Goal: Task Accomplishment & Management: Manage account settings

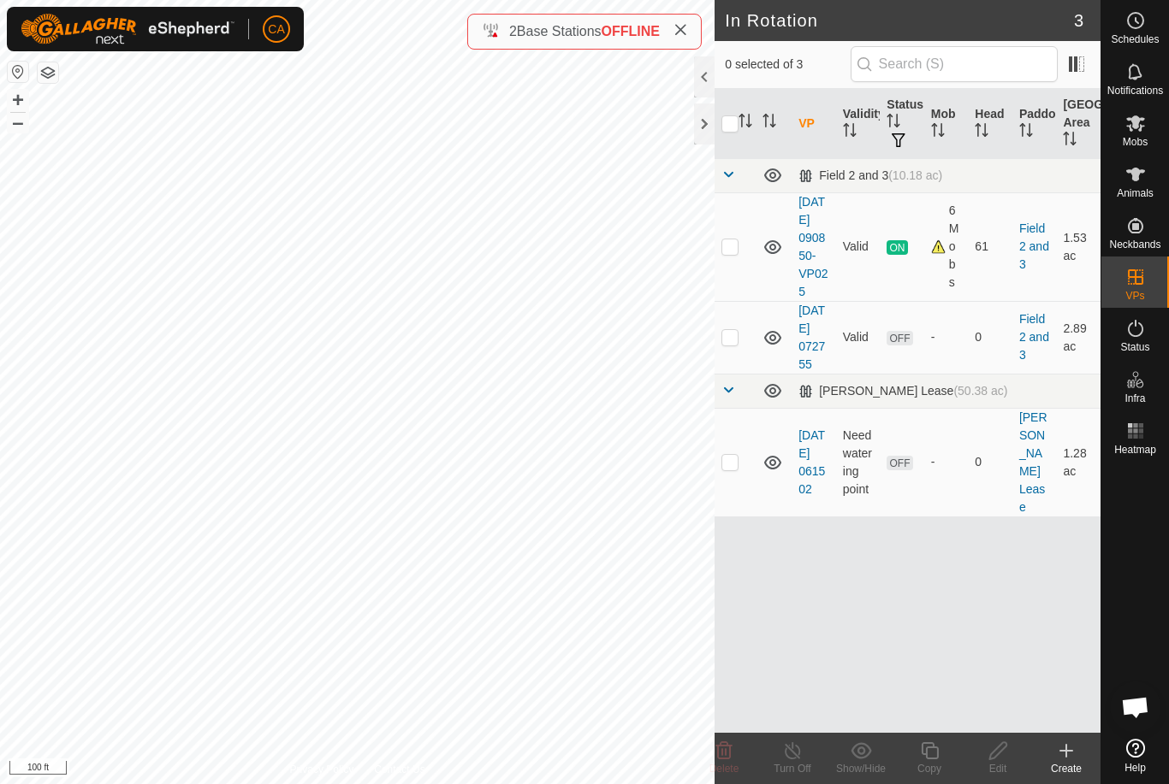
click at [728, 253] on p-checkbox at bounding box center [729, 247] width 17 height 14
checkbox input "true"
click at [943, 754] on copy-svg-icon at bounding box center [929, 751] width 68 height 21
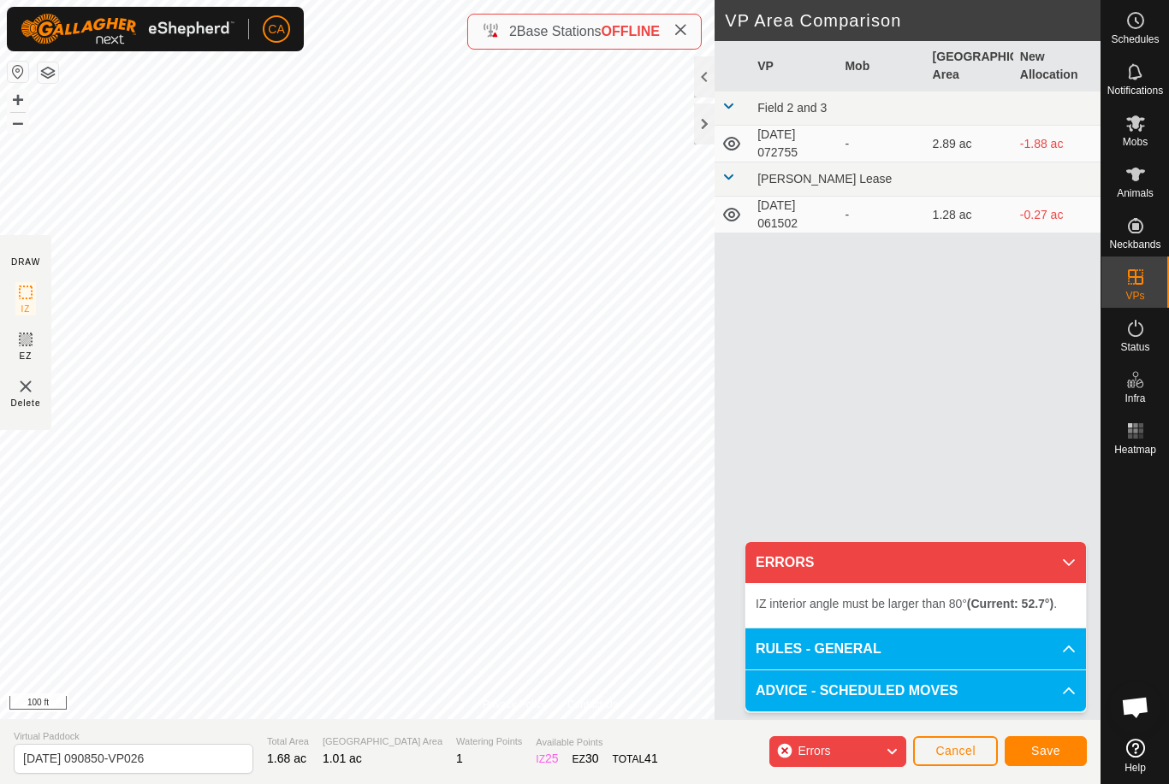
click at [945, 740] on button "Cancel" at bounding box center [955, 752] width 85 height 30
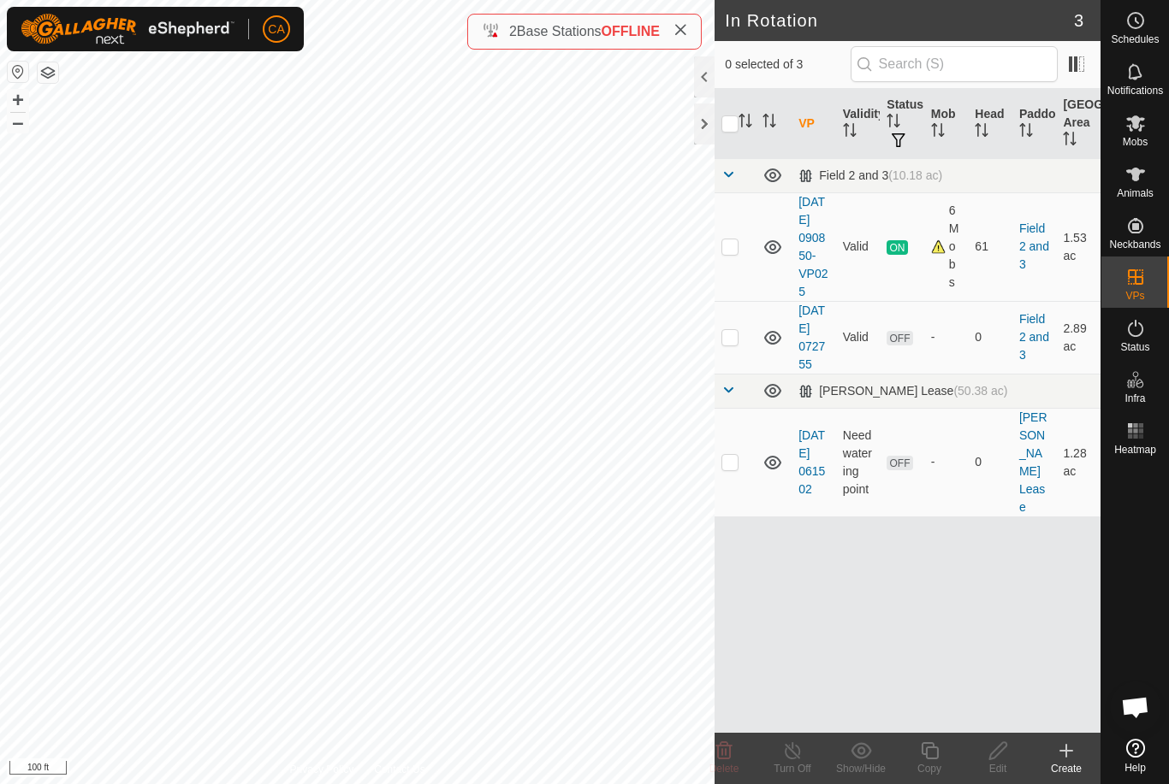
click at [737, 263] on td at bounding box center [734, 246] width 41 height 109
checkbox input "true"
click at [943, 753] on copy-svg-icon at bounding box center [929, 751] width 68 height 21
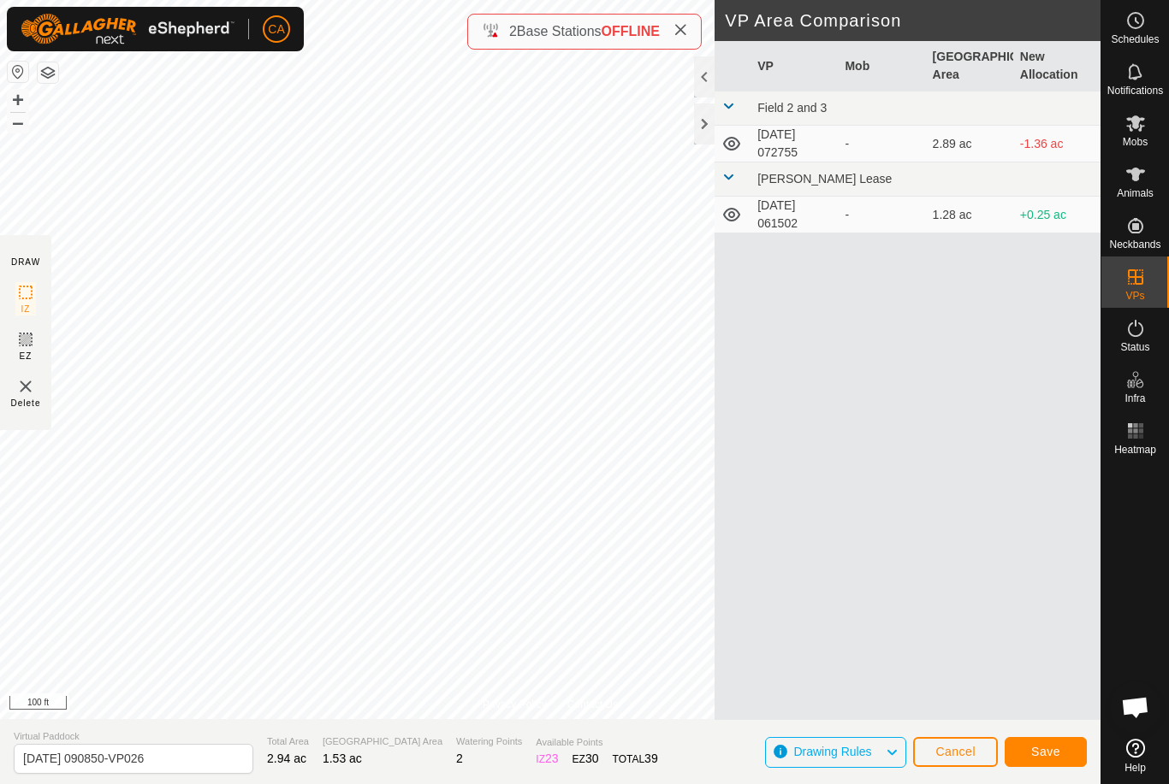
click at [1060, 749] on button "Save" at bounding box center [1045, 752] width 82 height 30
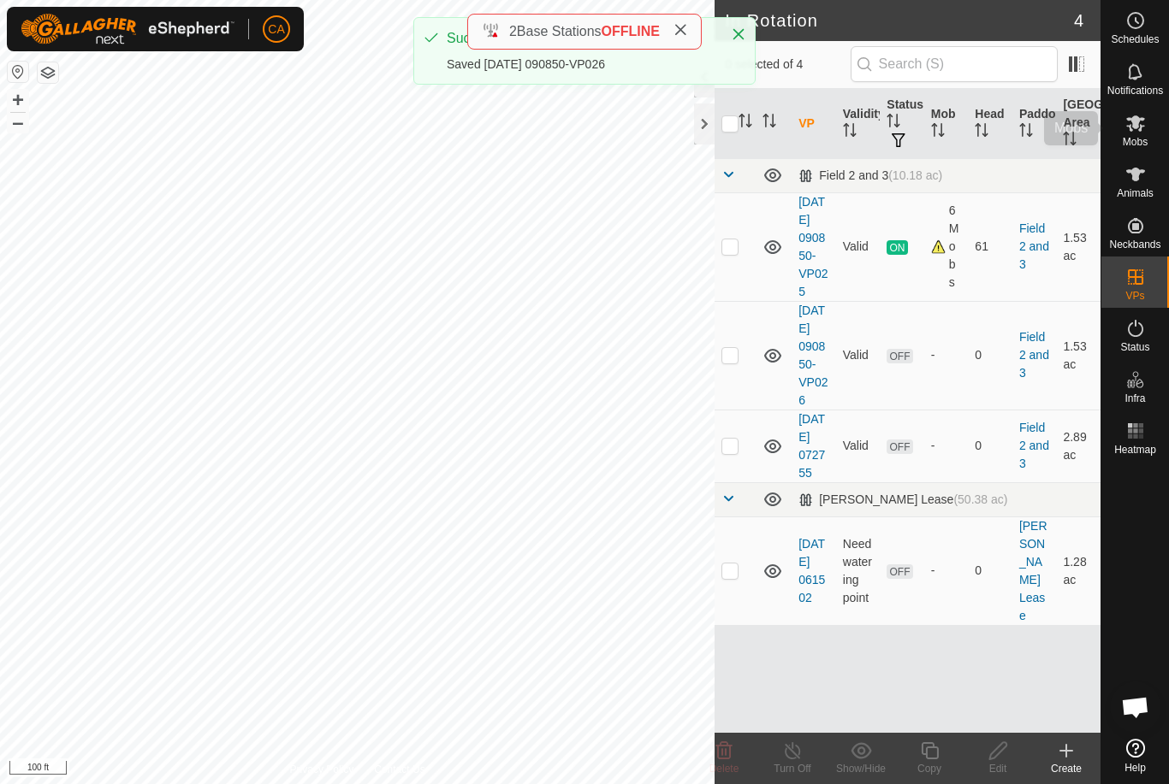
click at [1145, 112] on es-mob-svg-icon at bounding box center [1135, 122] width 31 height 27
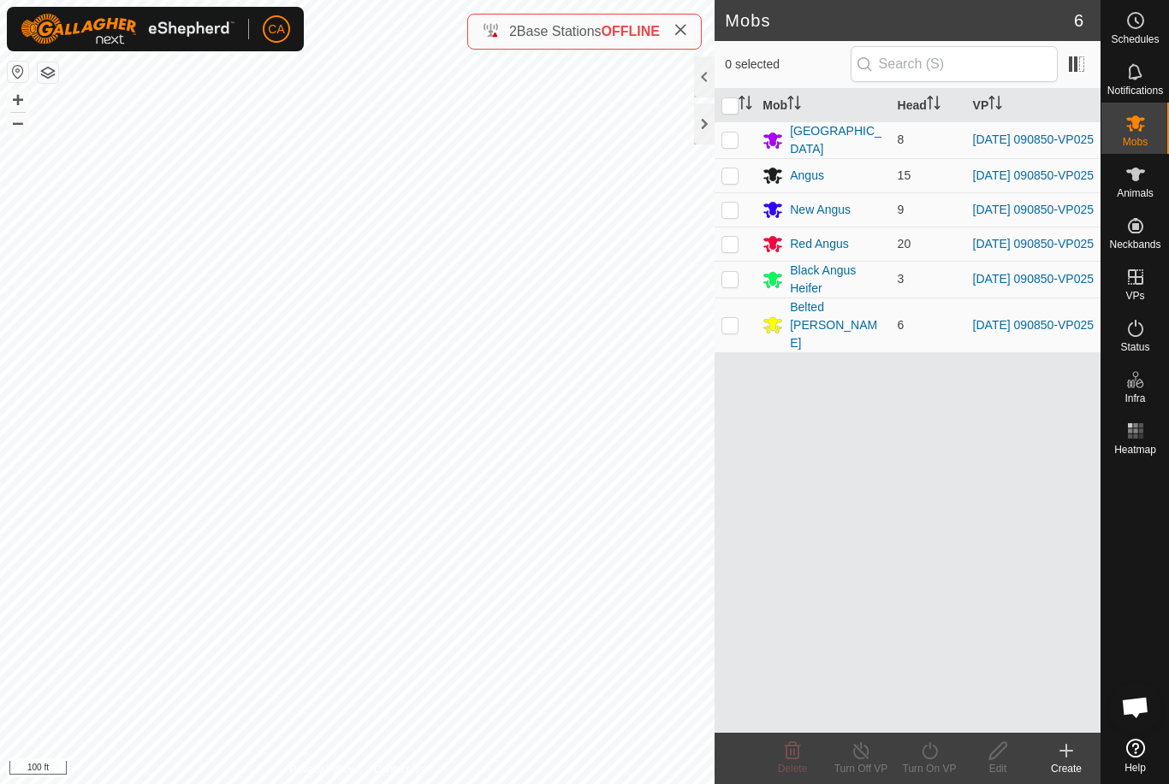
click at [741, 98] on icon "Activate to sort" at bounding box center [742, 97] width 6 height 3
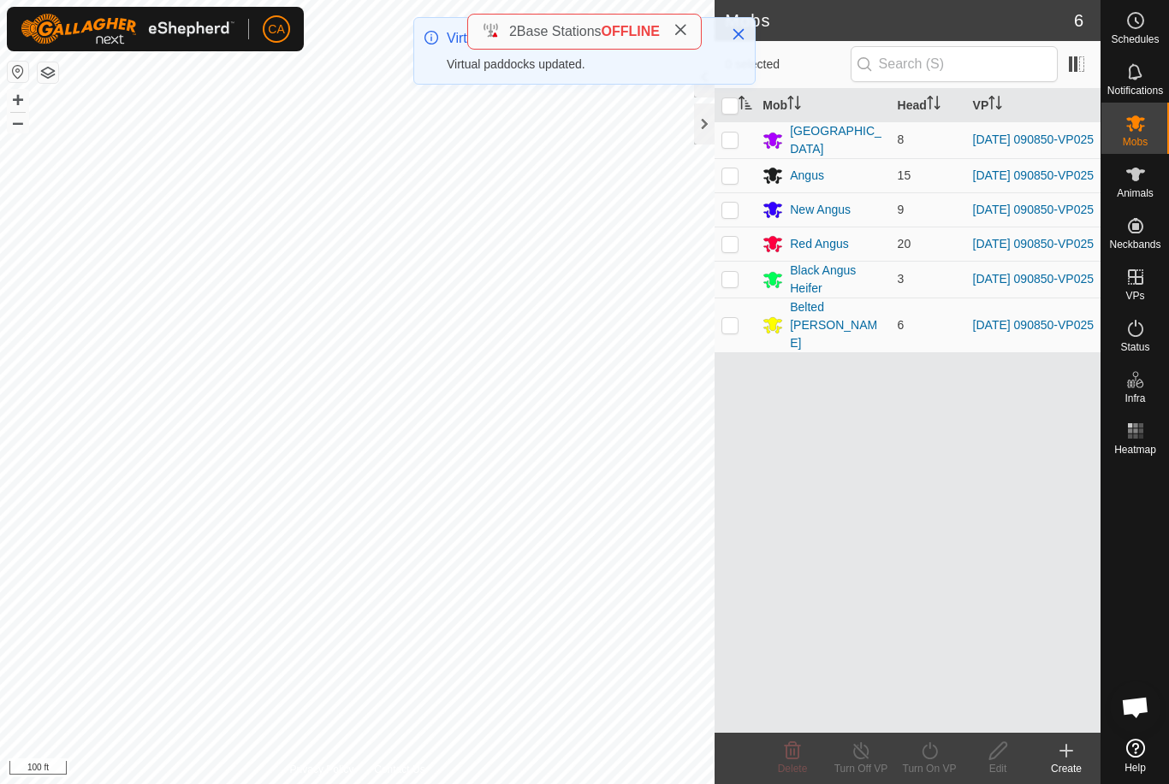
click at [729, 112] on input "checkbox" at bounding box center [729, 106] width 17 height 17
checkbox input "true"
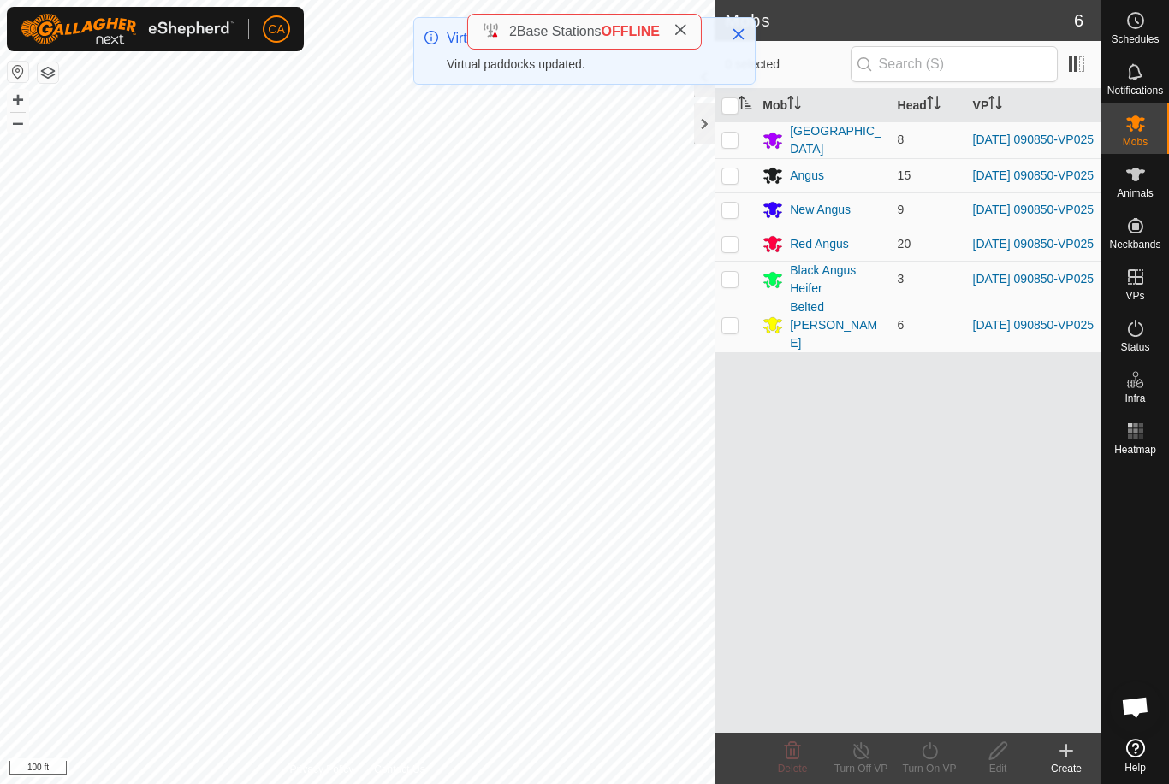
checkbox input "true"
click at [737, 42] on button "Close" at bounding box center [738, 34] width 24 height 24
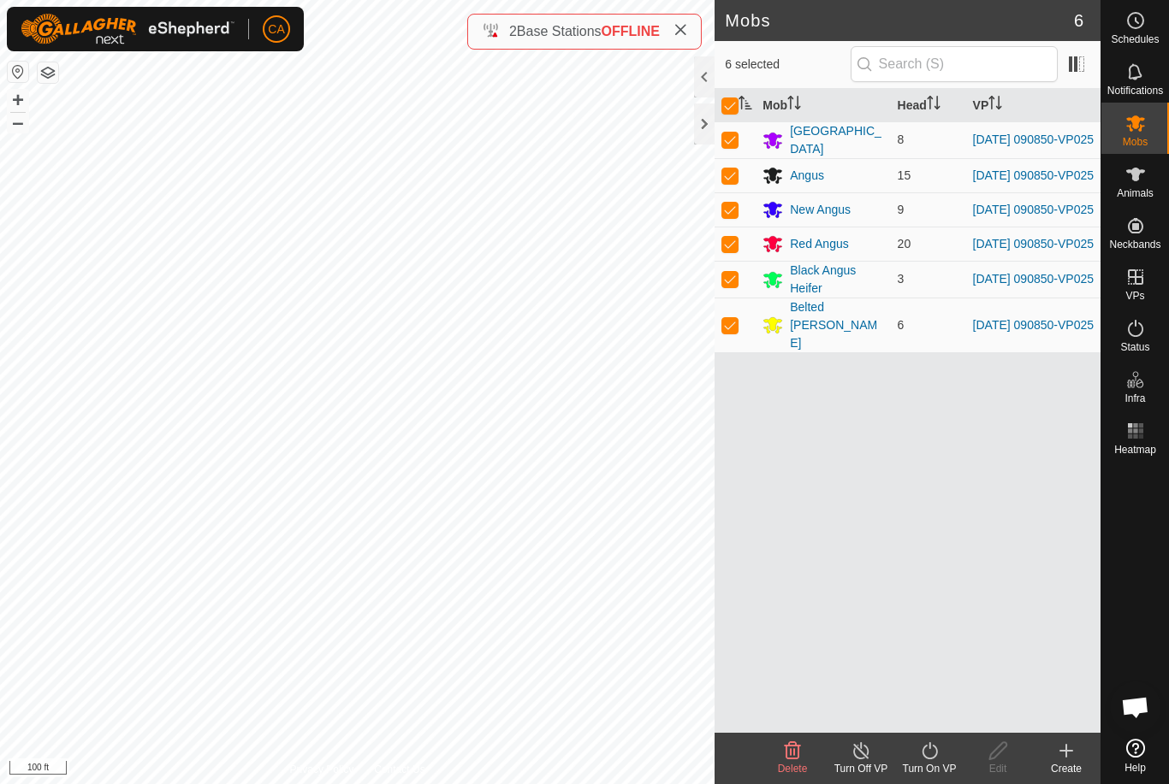
click at [687, 23] on span at bounding box center [680, 31] width 14 height 21
click at [940, 758] on turn-on-svg-icon at bounding box center [929, 751] width 68 height 21
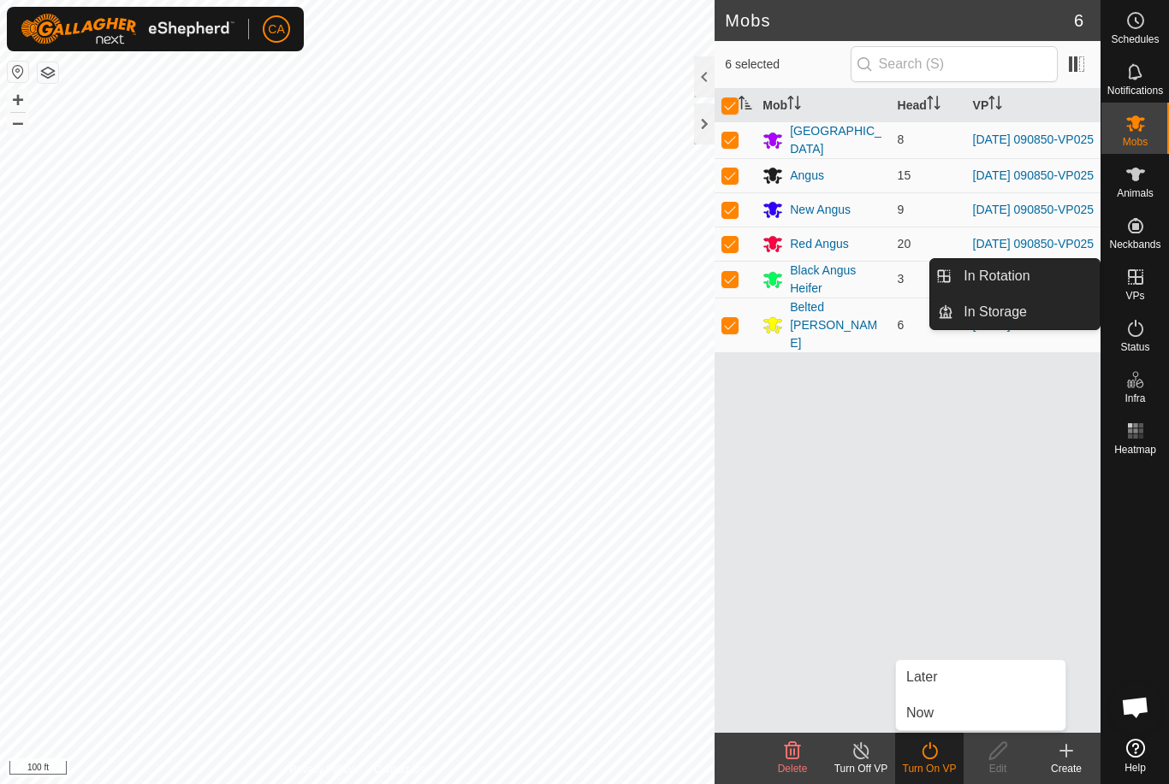
click at [1027, 282] on span "In Rotation" at bounding box center [996, 276] width 66 height 21
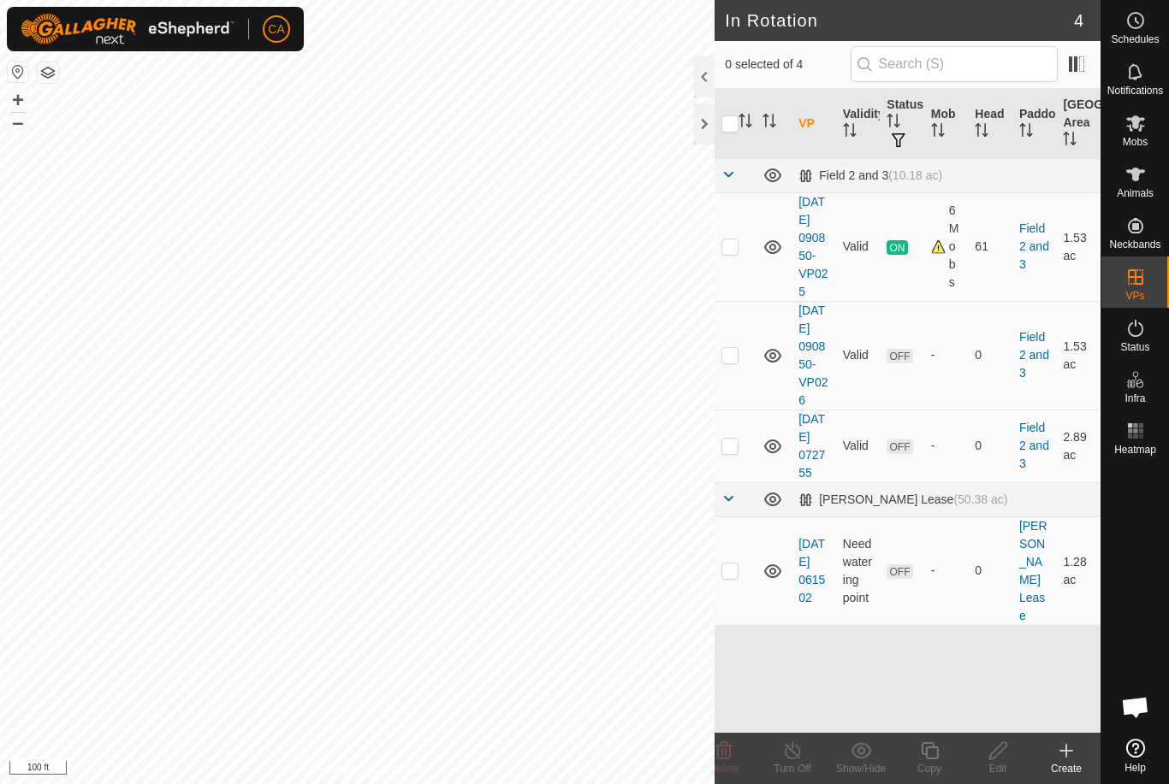
click at [743, 482] on td at bounding box center [734, 446] width 41 height 73
click at [735, 453] on p-checkbox at bounding box center [729, 446] width 17 height 14
checkbox input "false"
click at [731, 362] on p-checkbox at bounding box center [729, 355] width 17 height 14
checkbox input "true"
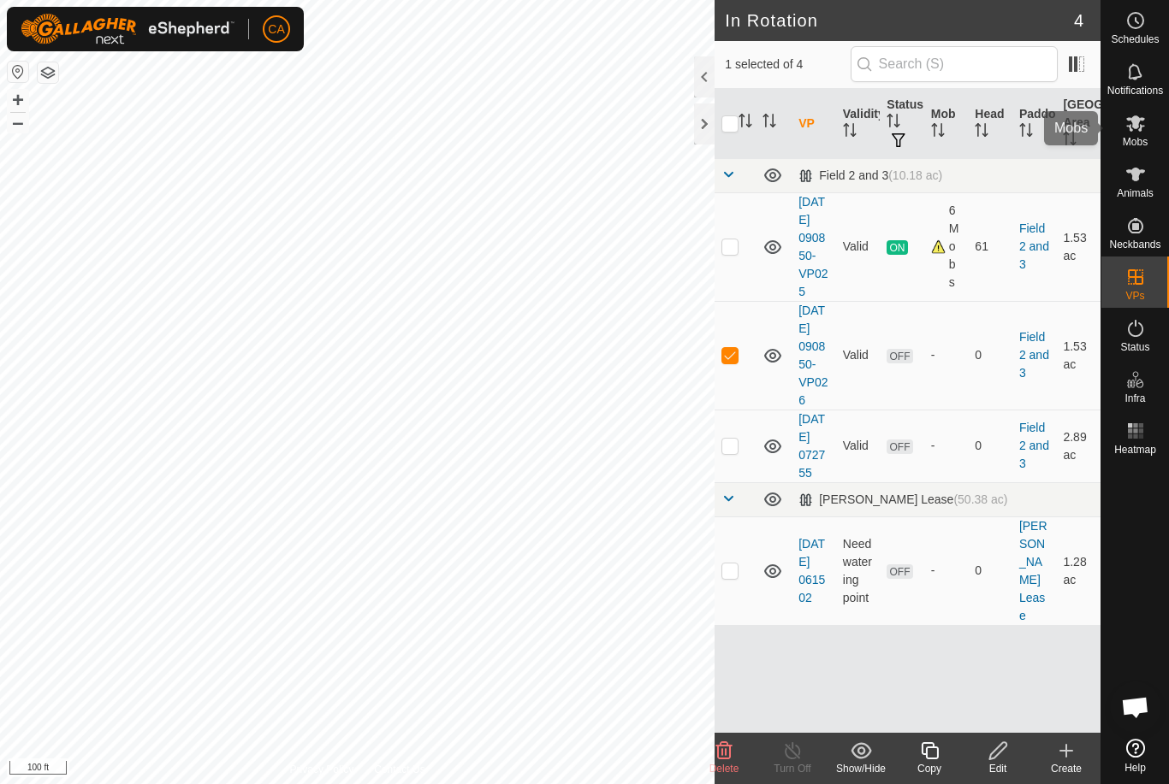
click at [1145, 134] on es-mob-svg-icon at bounding box center [1135, 122] width 31 height 27
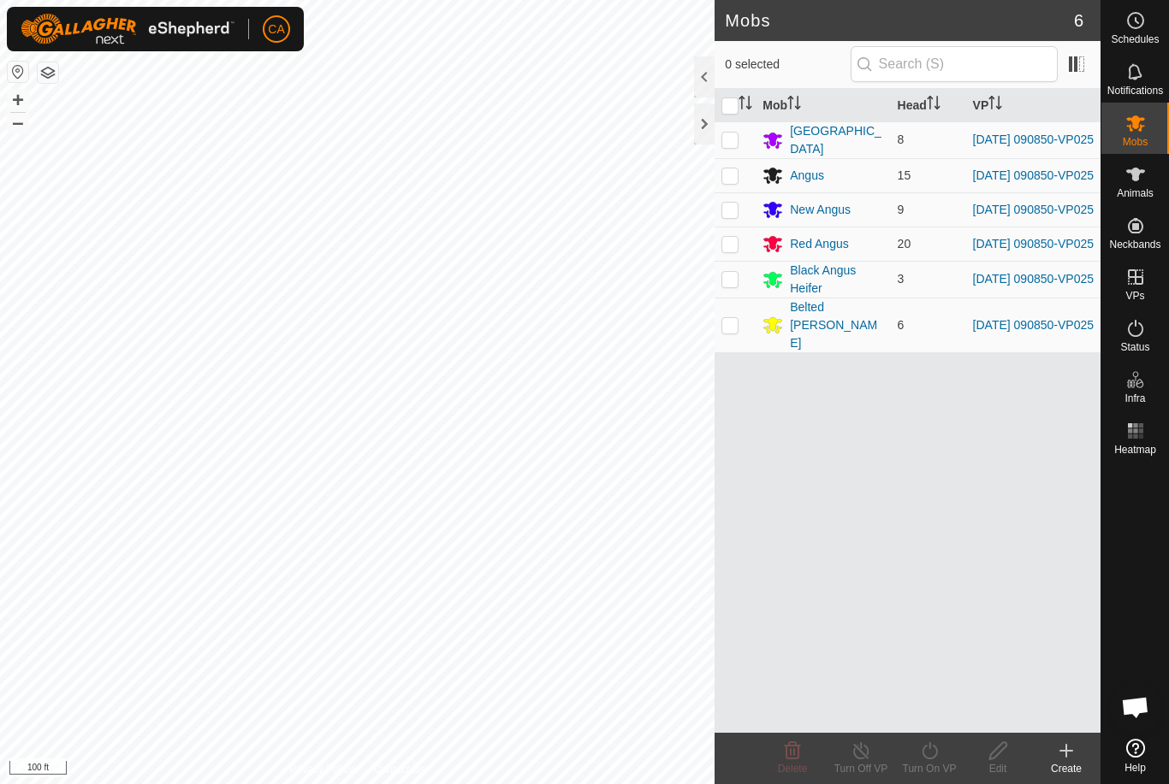
click at [732, 111] on input "checkbox" at bounding box center [729, 106] width 17 height 17
checkbox input "true"
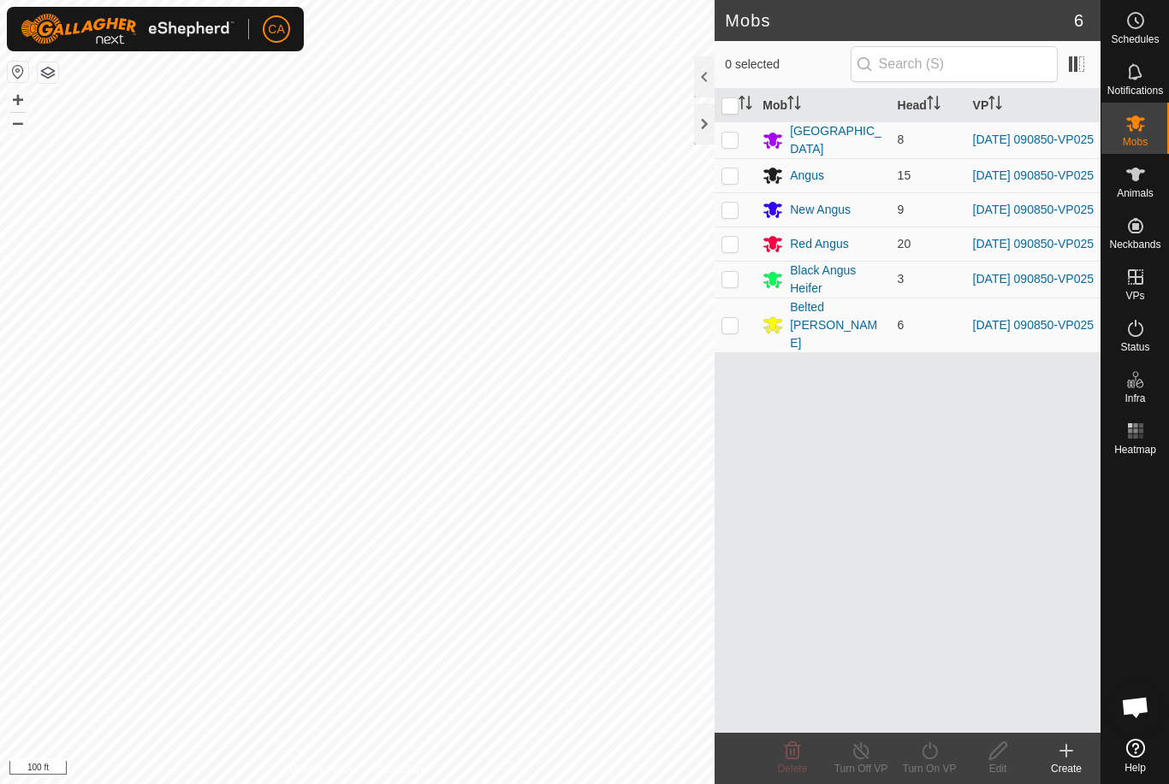
checkbox input "true"
click at [932, 763] on div "Turn On VP" at bounding box center [929, 768] width 68 height 15
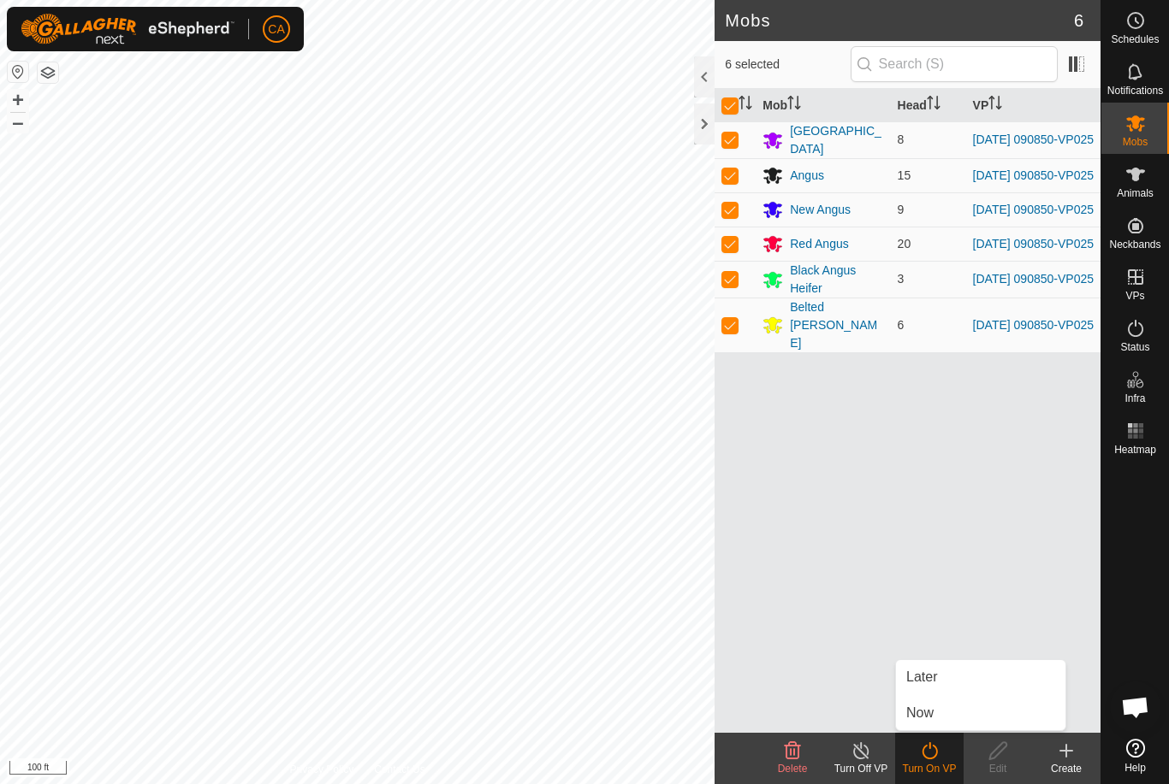
click at [967, 710] on link "Now" at bounding box center [980, 713] width 169 height 34
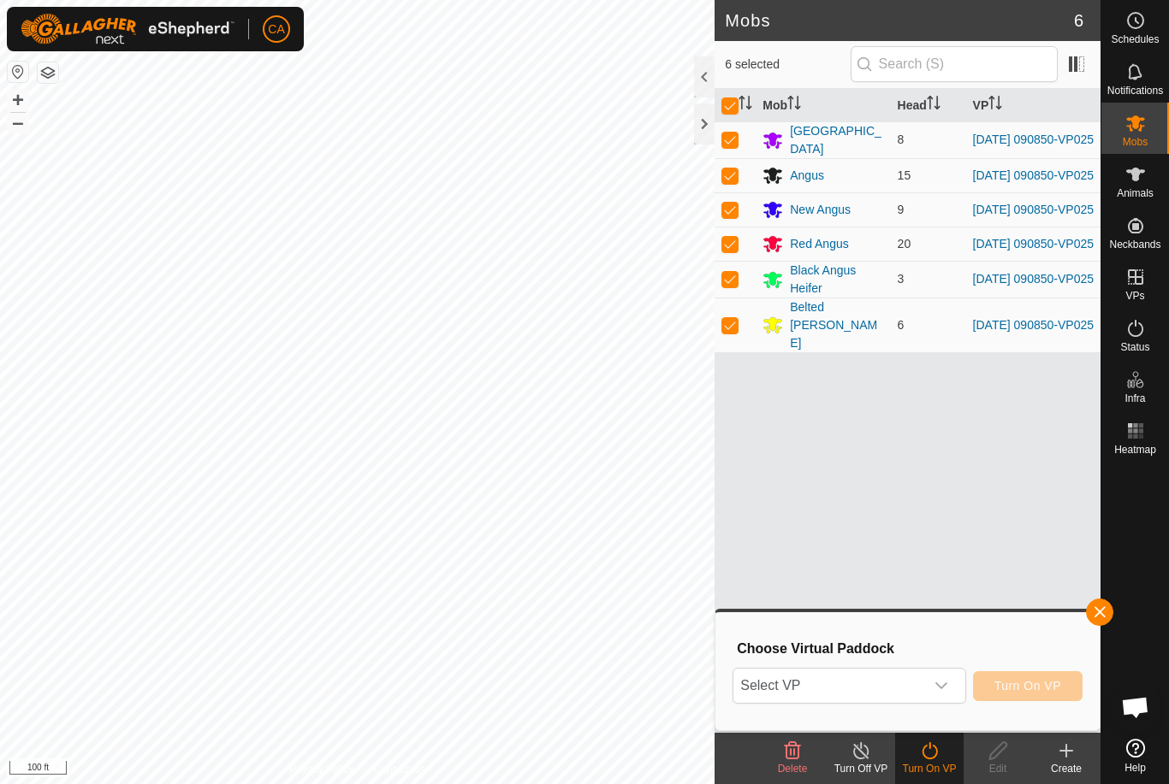
click at [920, 685] on span "Select VP" at bounding box center [828, 686] width 190 height 34
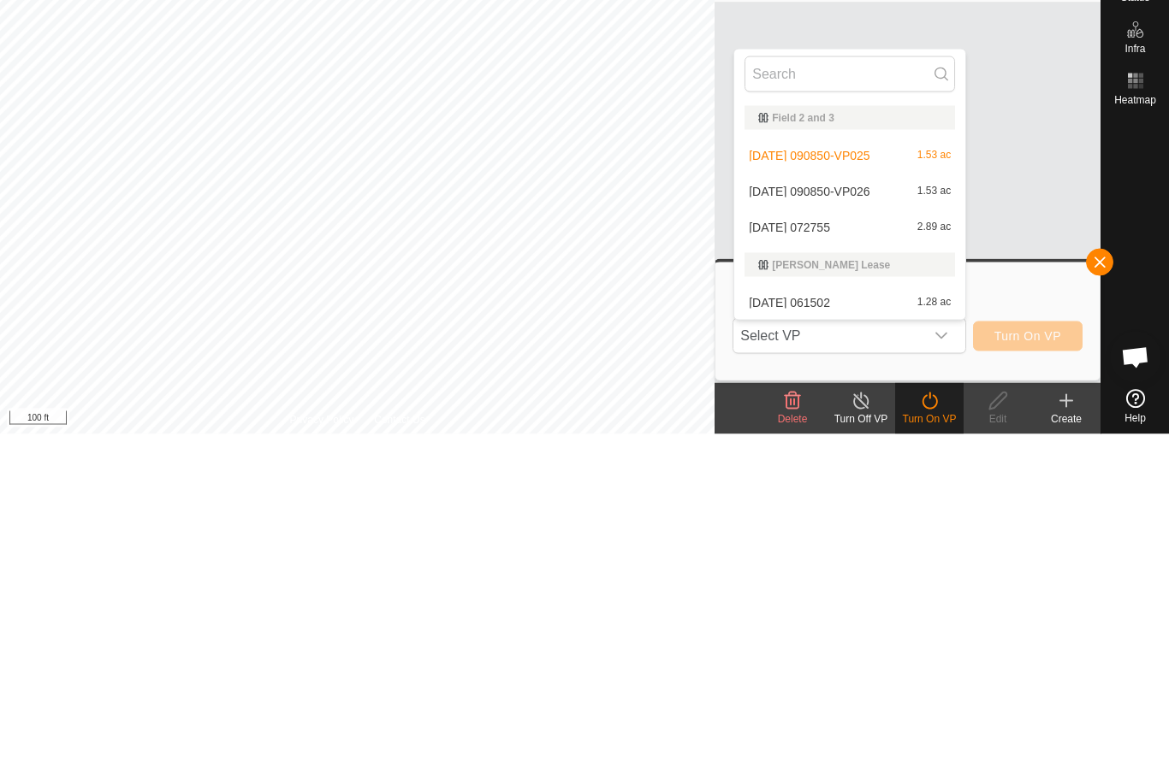
click at [896, 531] on div "[DATE] 090850-VP026 1.53 ac" at bounding box center [849, 541] width 210 height 21
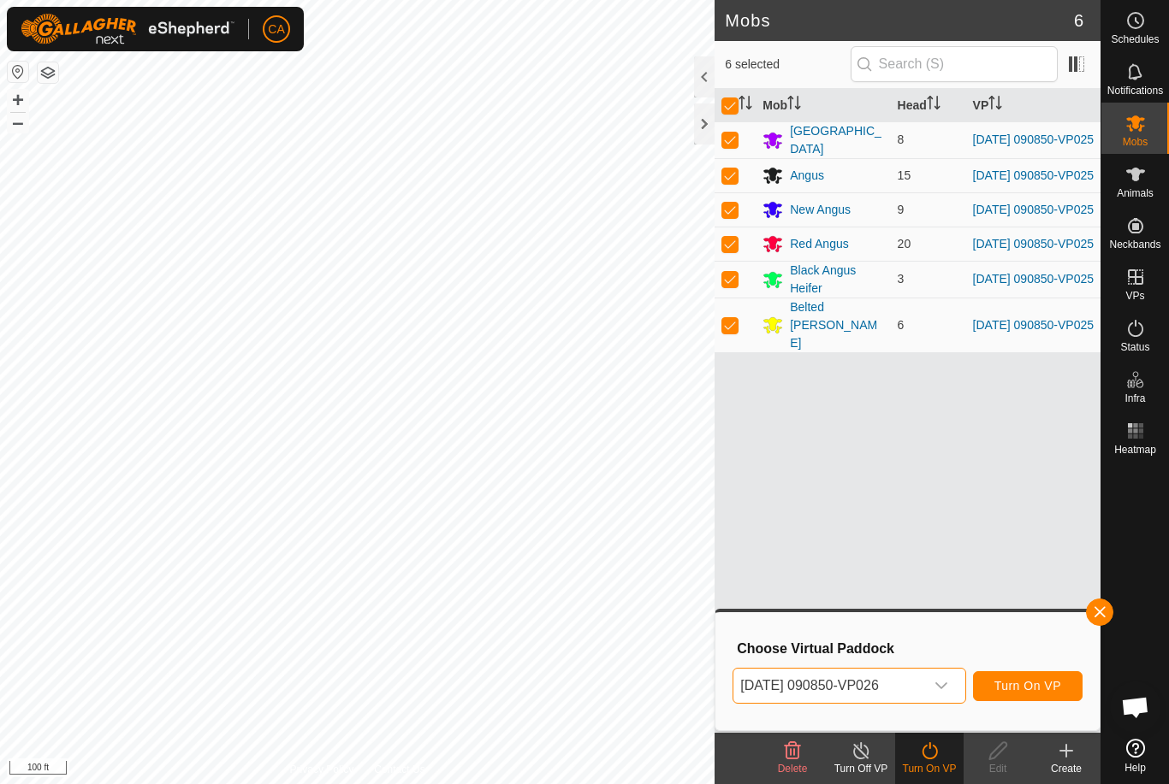
click at [1026, 684] on span "Turn On VP" at bounding box center [1027, 686] width 67 height 14
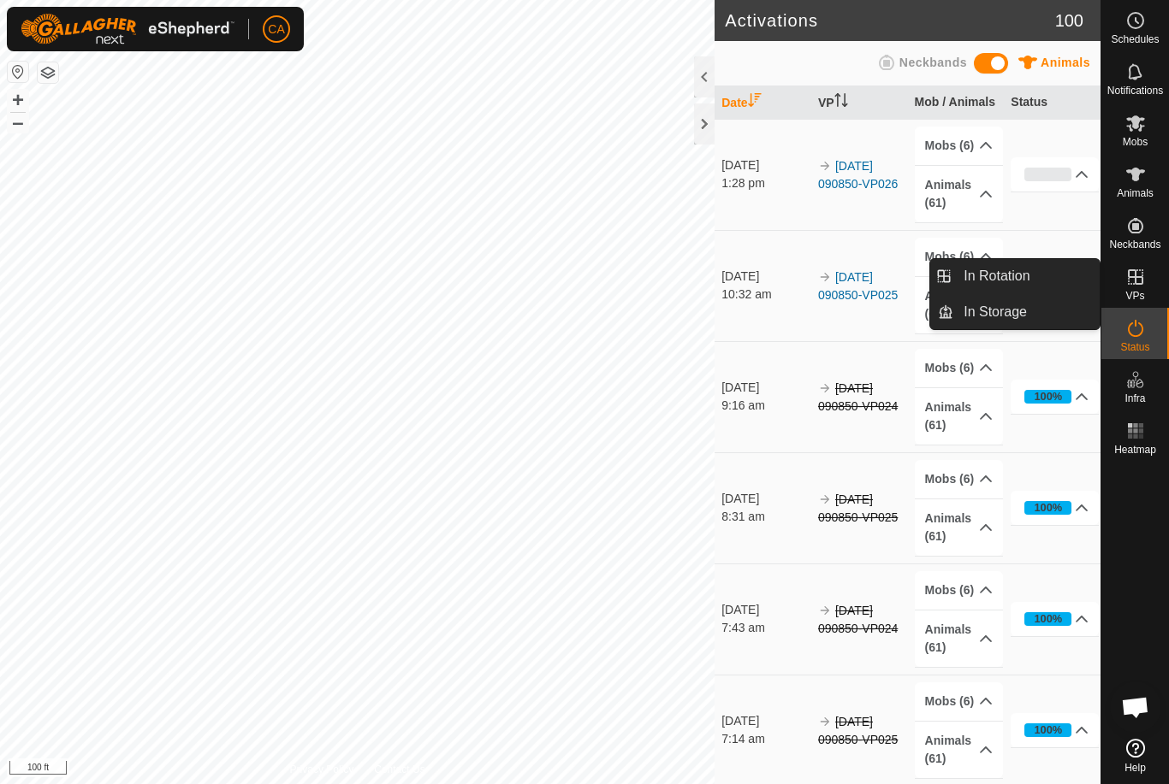
click at [1035, 274] on link "In Rotation" at bounding box center [1026, 276] width 146 height 34
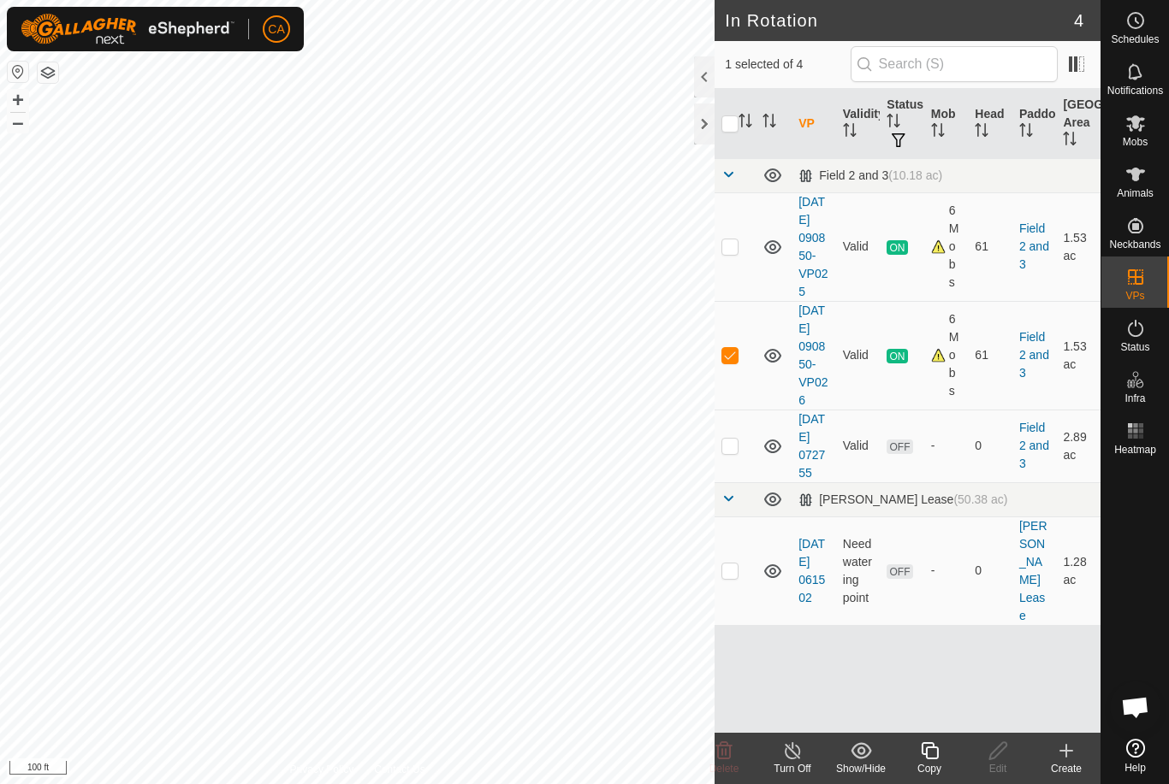
click at [932, 755] on icon at bounding box center [929, 751] width 21 height 21
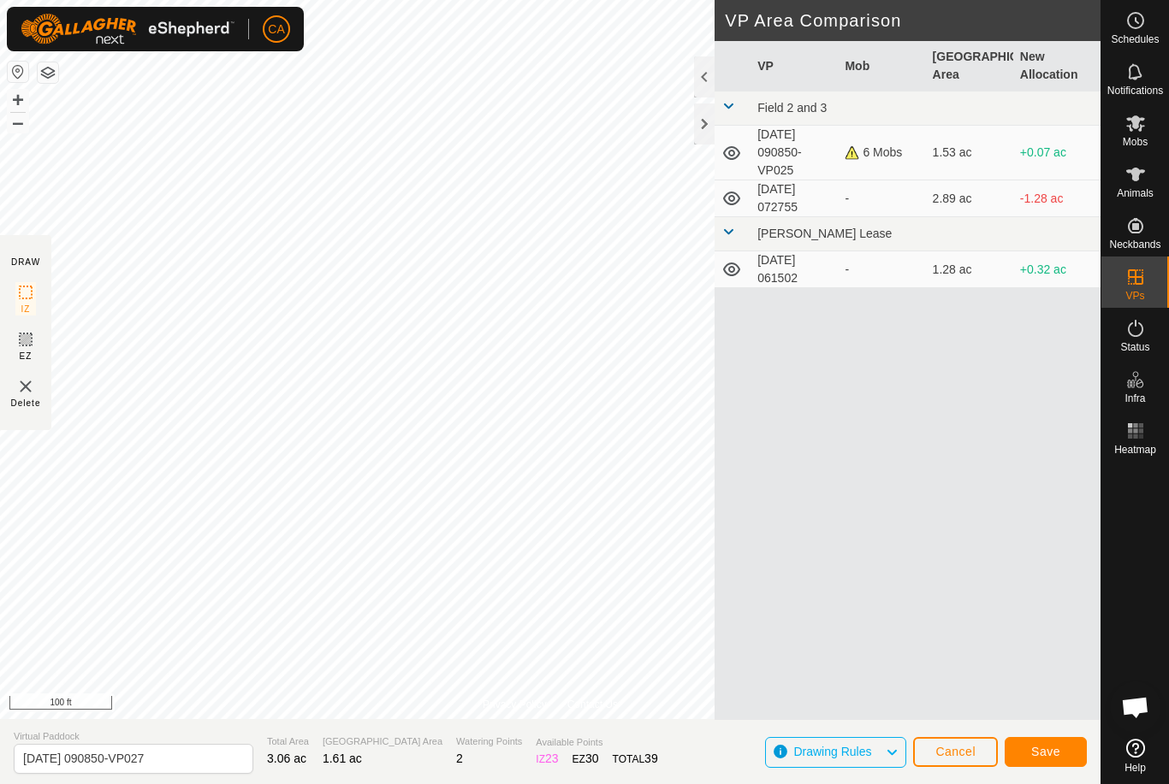
click at [1034, 759] on span "Save" at bounding box center [1045, 752] width 29 height 14
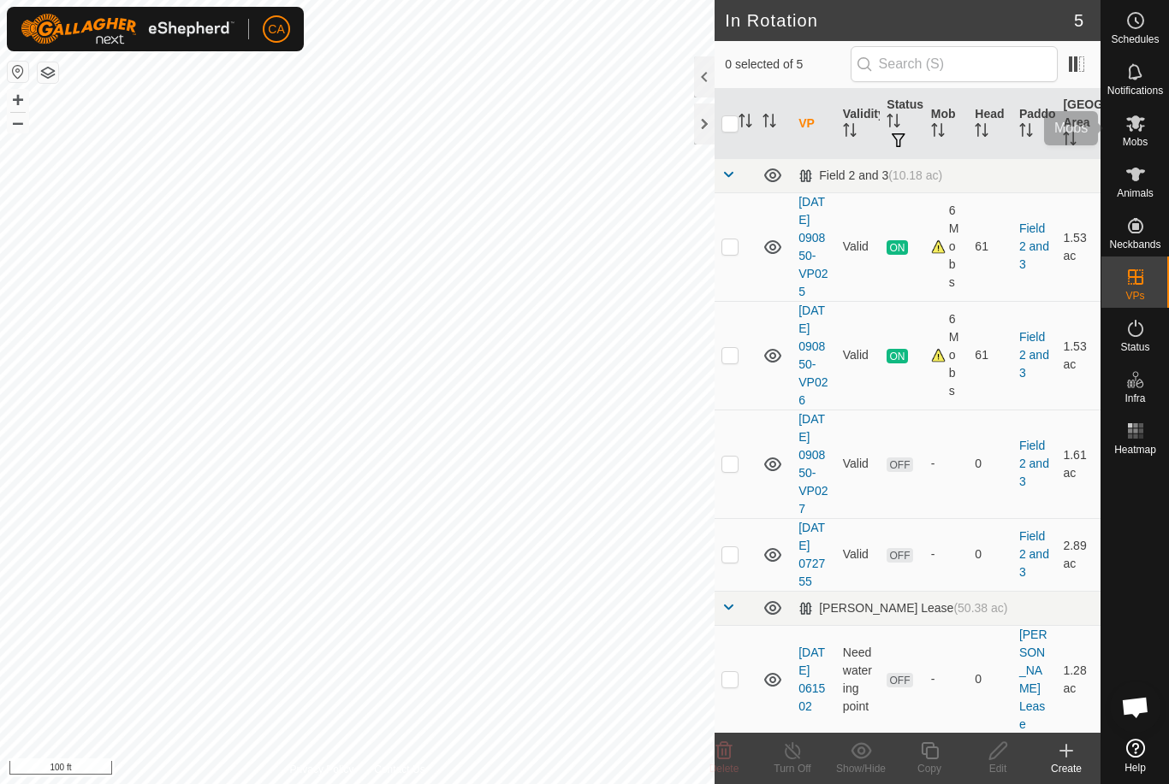
click at [1145, 129] on icon at bounding box center [1135, 123] width 21 height 21
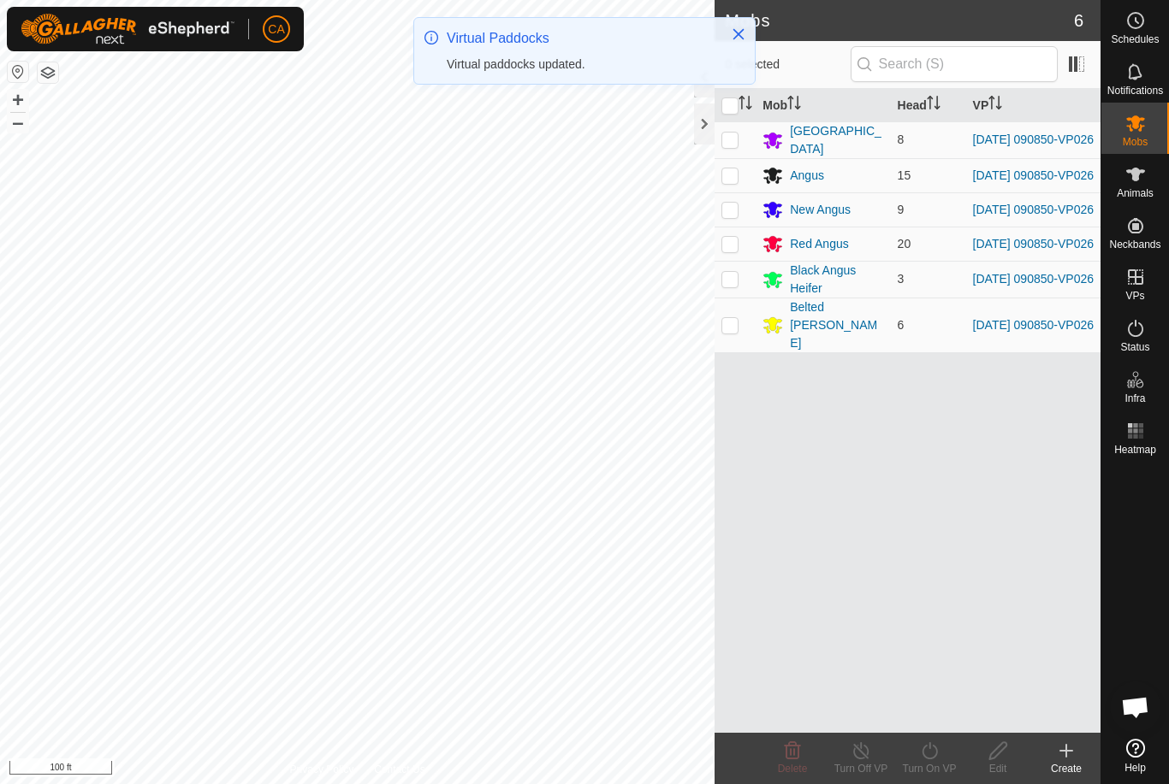
click at [731, 101] on input "checkbox" at bounding box center [729, 106] width 17 height 17
checkbox input "true"
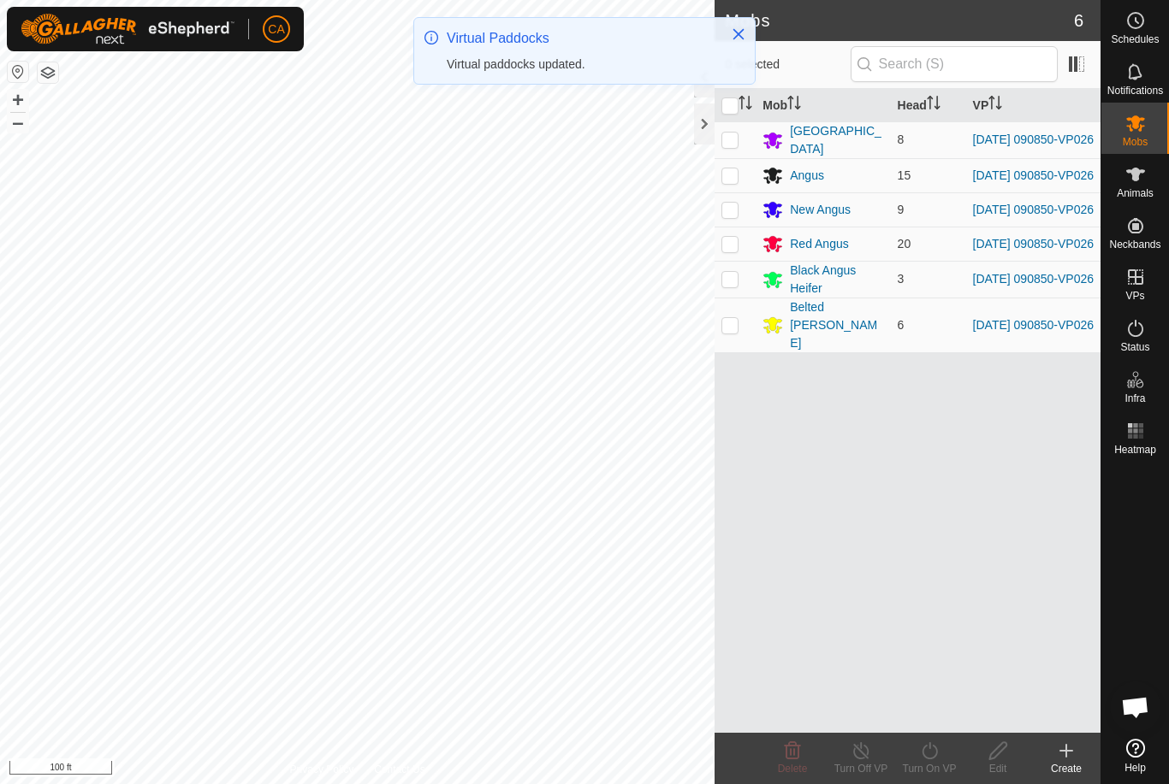
checkbox input "true"
click at [749, 39] on button "Close" at bounding box center [738, 34] width 24 height 24
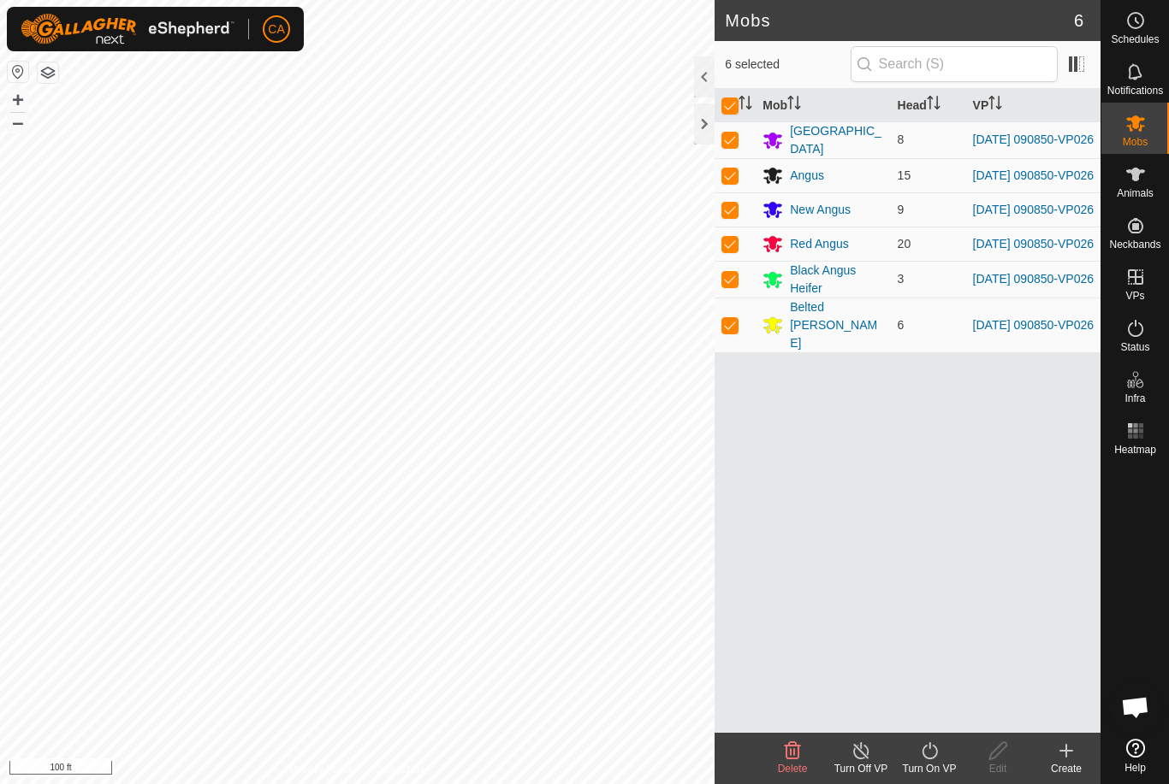
click at [941, 760] on turn-on-svg-icon at bounding box center [929, 751] width 68 height 21
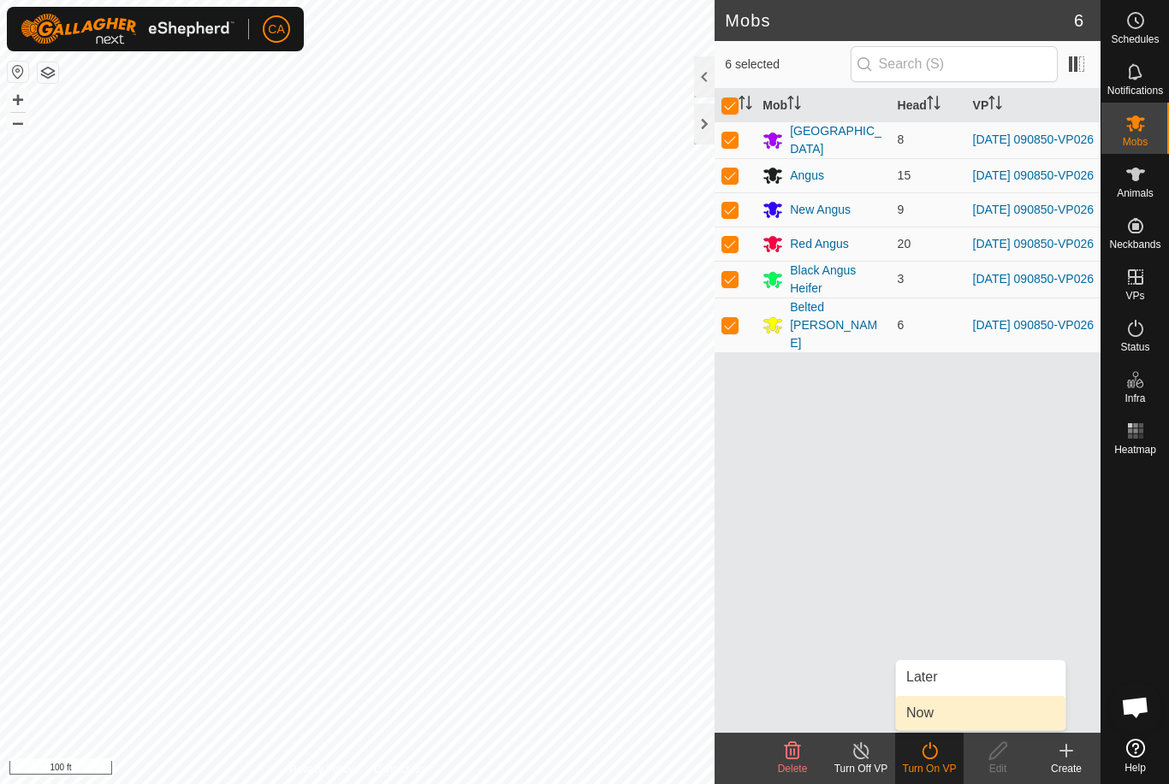
click at [946, 717] on link "Now" at bounding box center [980, 713] width 169 height 34
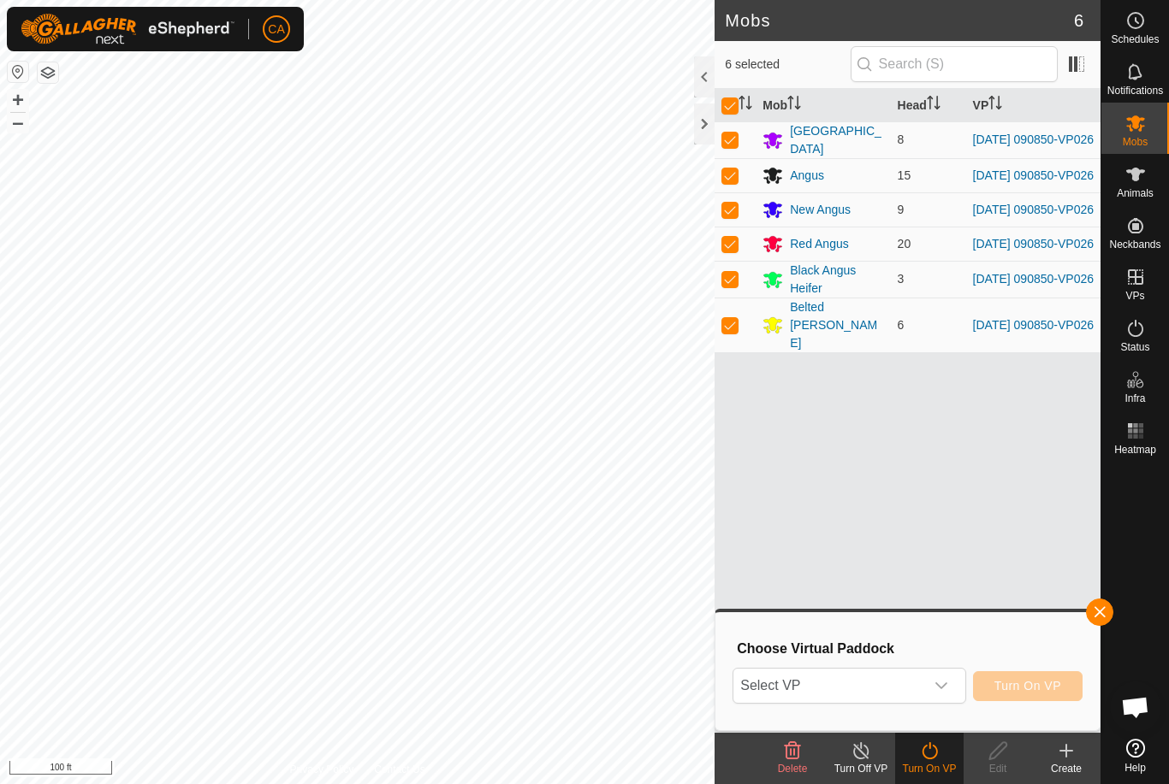
click at [867, 680] on span "Select VP" at bounding box center [828, 686] width 190 height 34
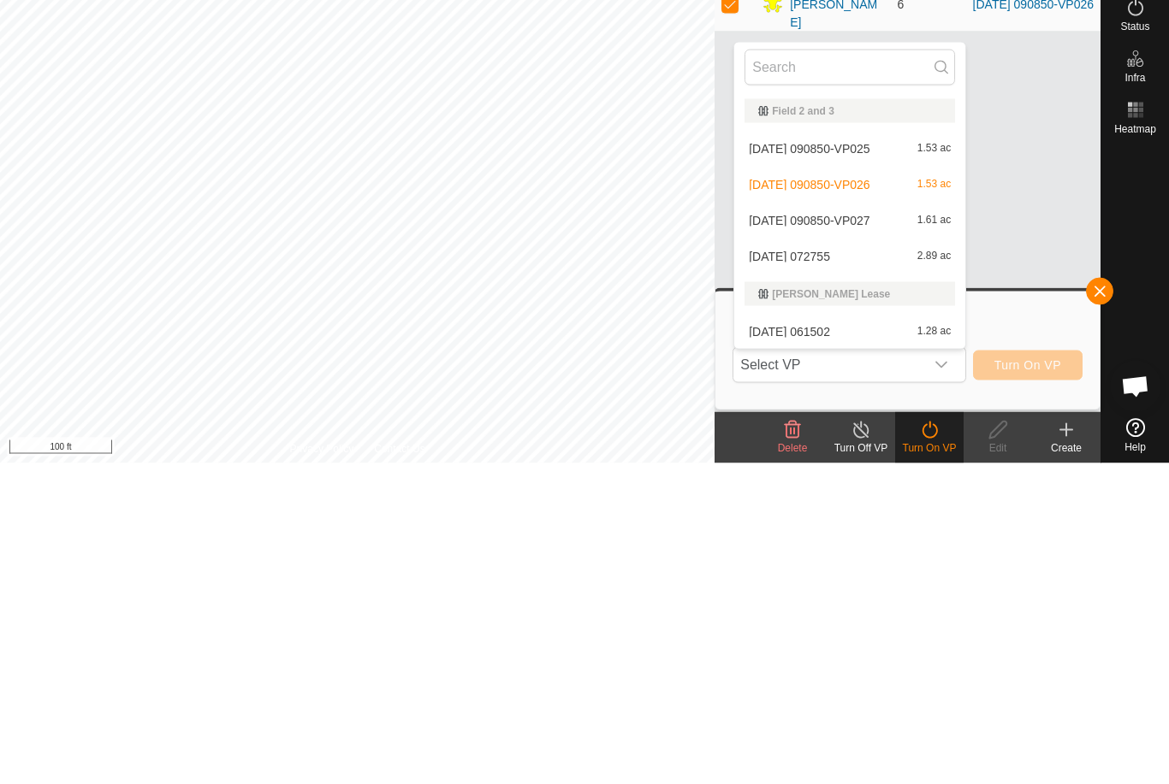
click at [893, 531] on div "[DATE] 090850-VP027 1.61 ac" at bounding box center [849, 541] width 210 height 21
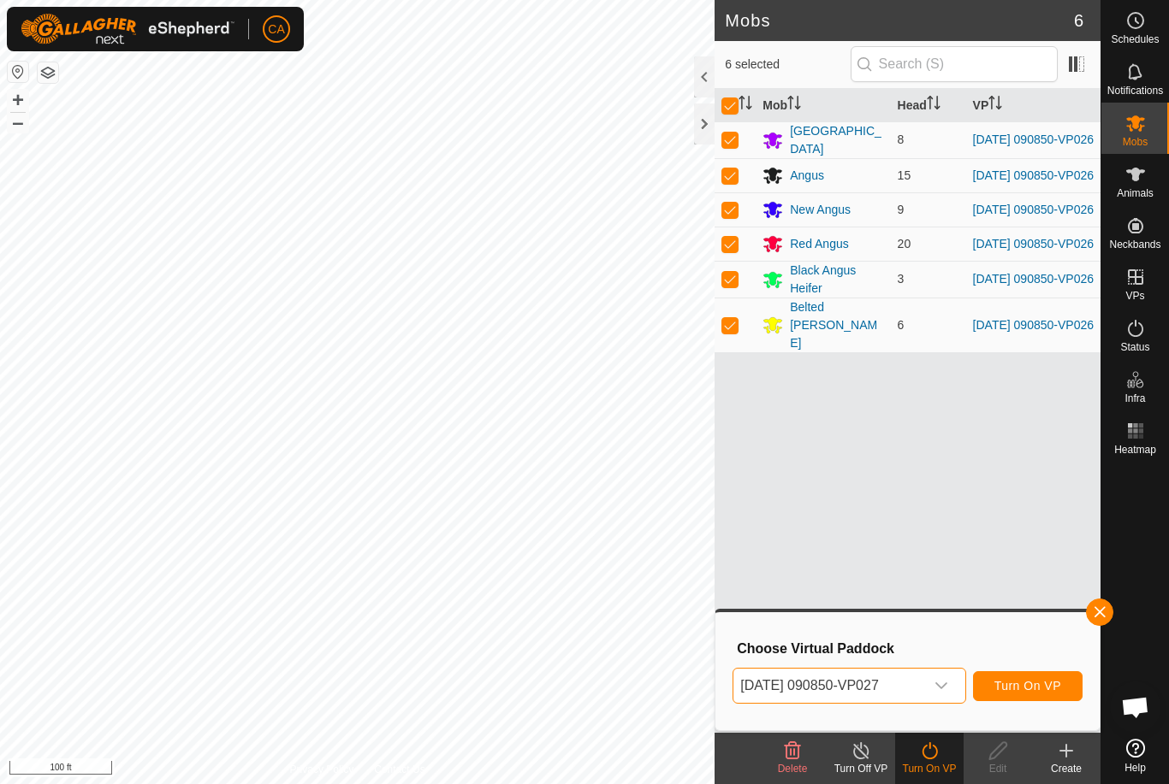
click at [1031, 688] on span "Turn On VP" at bounding box center [1027, 686] width 67 height 14
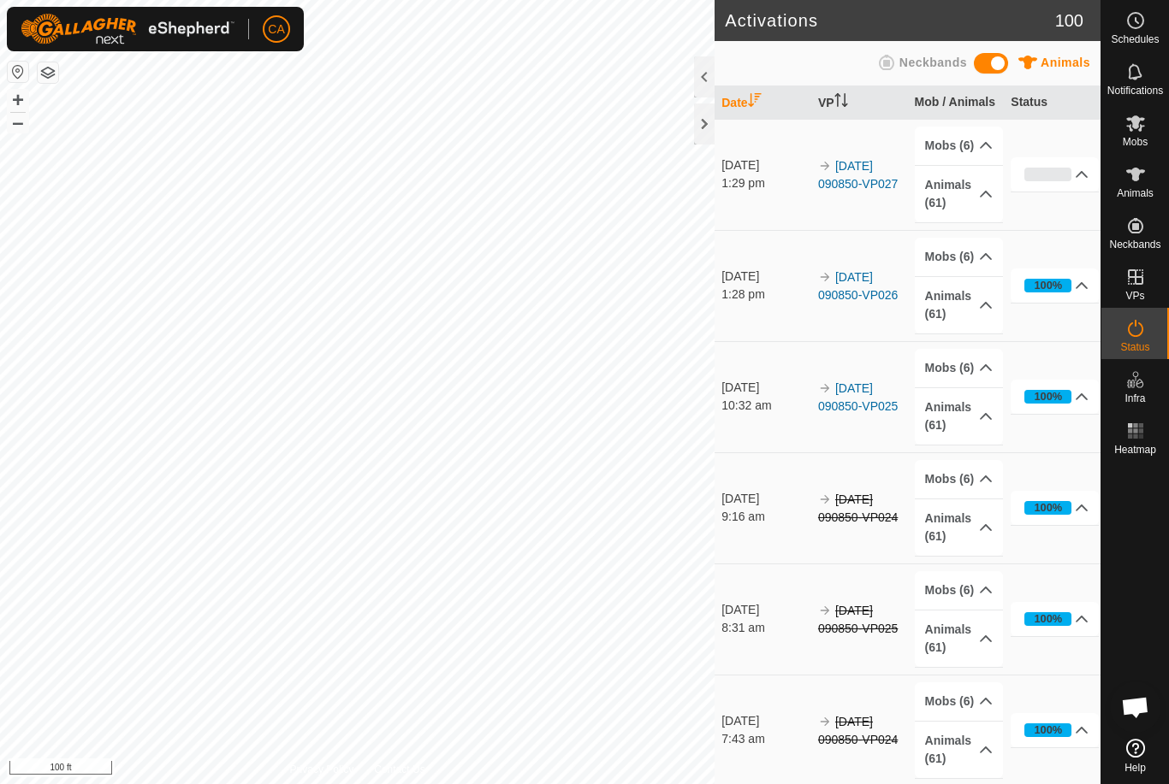
click at [710, 139] on div at bounding box center [704, 124] width 21 height 41
